Goal: Task Accomplishment & Management: Use online tool/utility

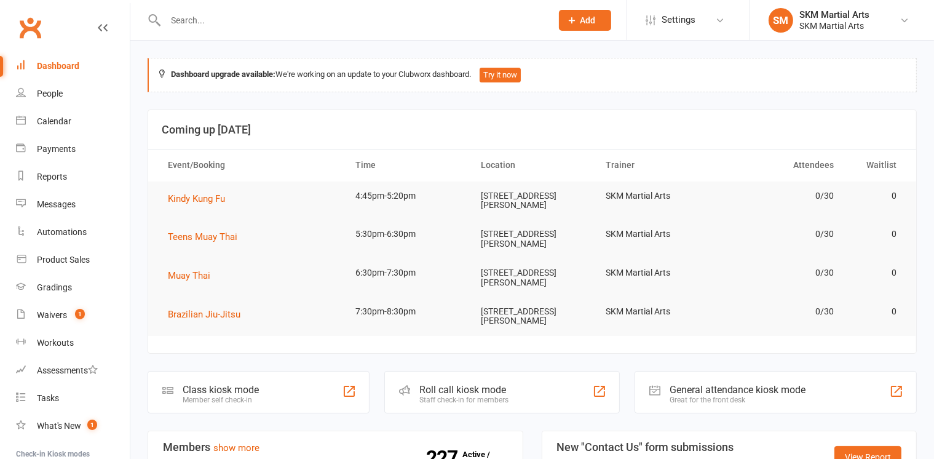
click at [234, 384] on div "Class kiosk mode" at bounding box center [221, 390] width 76 height 12
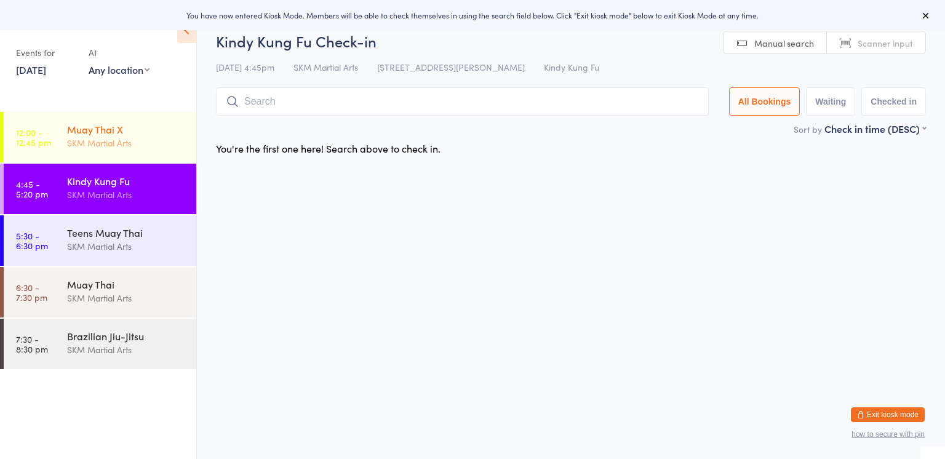
click at [106, 136] on div "SKM Martial Arts" at bounding box center [126, 143] width 119 height 14
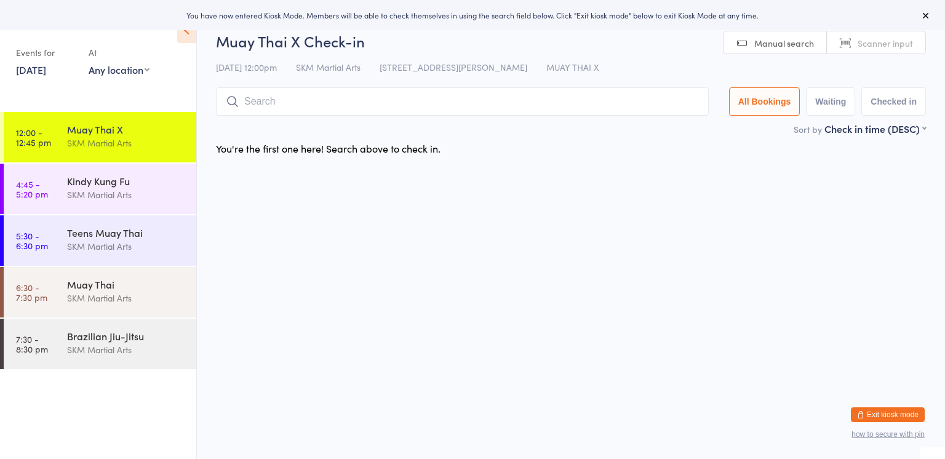
click at [272, 104] on input "search" at bounding box center [462, 101] width 493 height 28
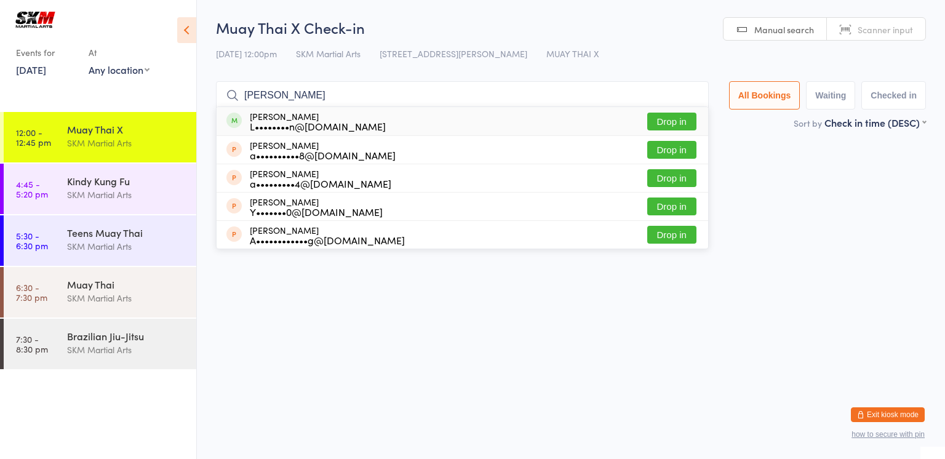
type input "[PERSON_NAME]"
click at [669, 121] on button "Drop in" at bounding box center [671, 122] width 49 height 18
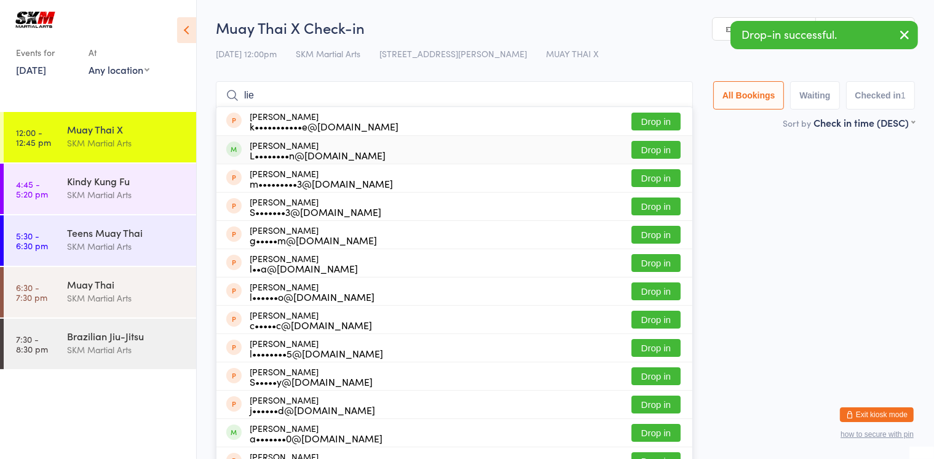
type input "lie"
click at [661, 145] on button "Drop in" at bounding box center [656, 150] width 49 height 18
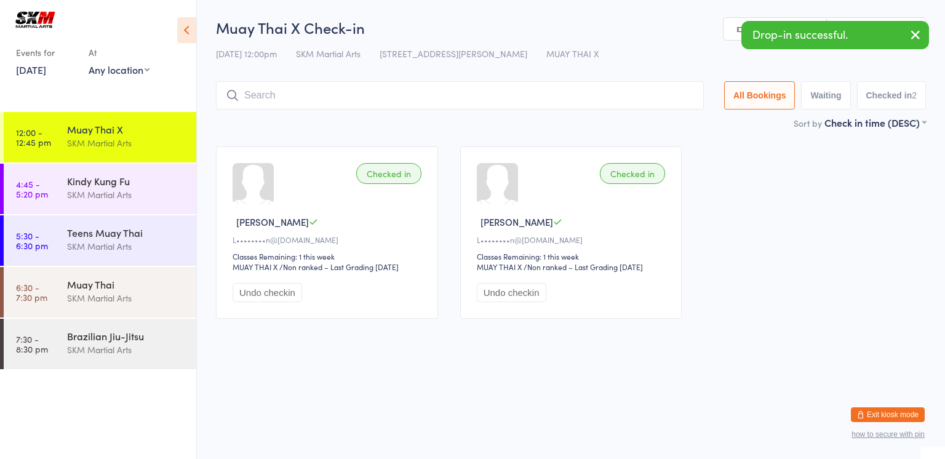
click at [596, 92] on input "search" at bounding box center [460, 95] width 488 height 28
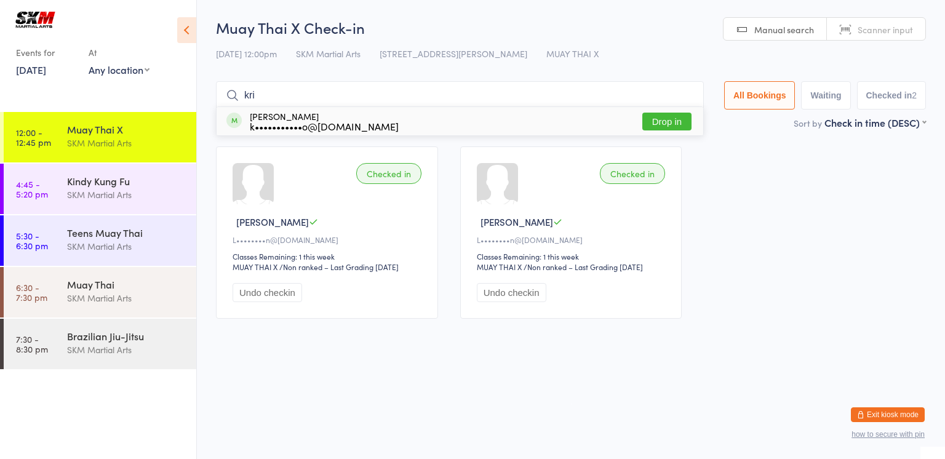
type input "kri"
click at [664, 118] on button "Drop in" at bounding box center [666, 122] width 49 height 18
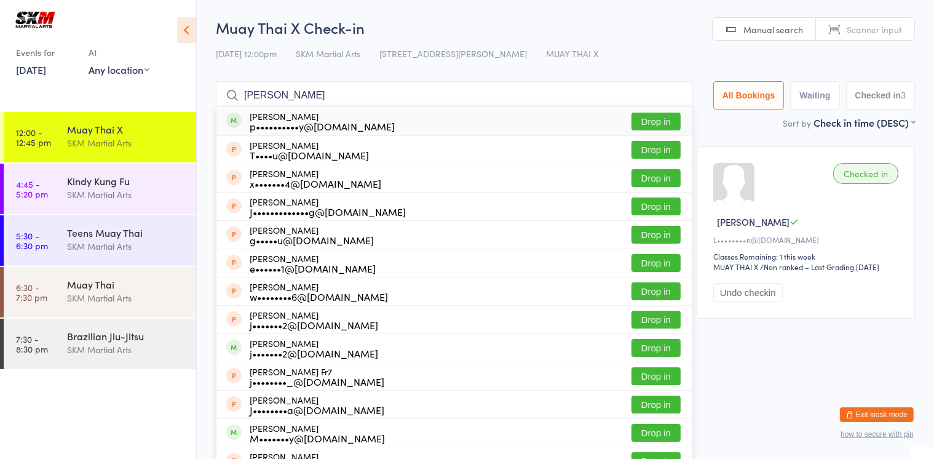
type input "[PERSON_NAME]"
click at [654, 126] on button "Drop in" at bounding box center [656, 122] width 49 height 18
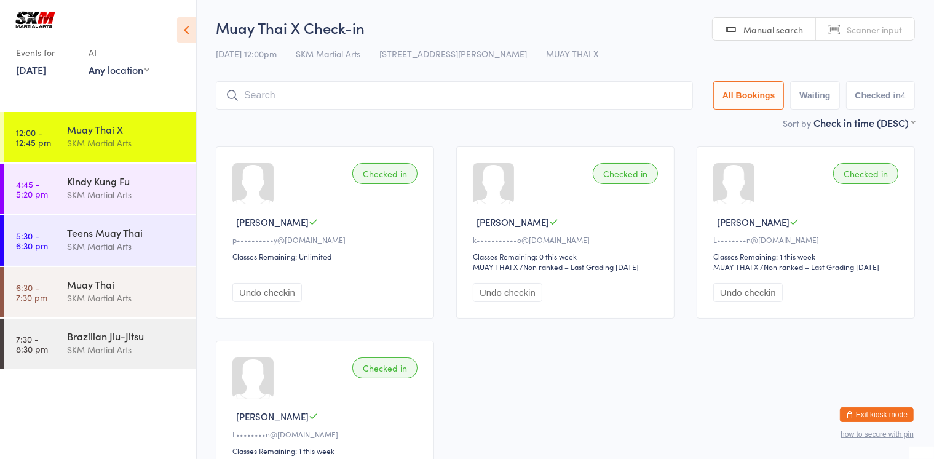
scroll to position [118, 0]
